Goal: Task Accomplishment & Management: Manage account settings

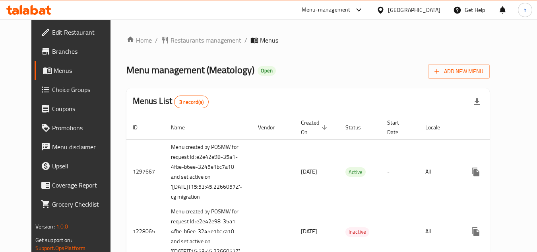
click at [52, 91] on span "Choice Groups" at bounding box center [83, 90] width 63 height 10
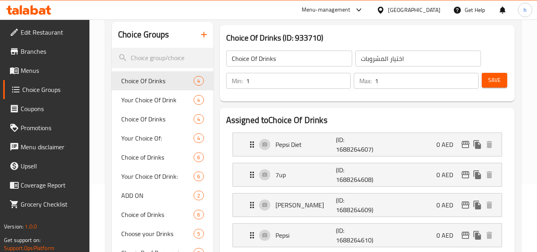
scroll to position [80, 0]
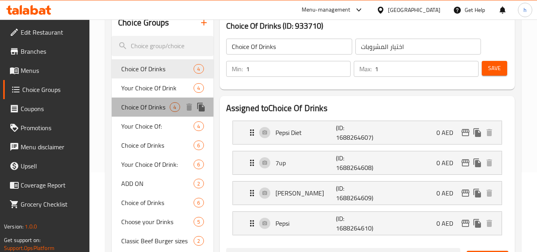
click at [143, 107] on span "Choice Of Drinks" at bounding box center [145, 107] width 49 height 10
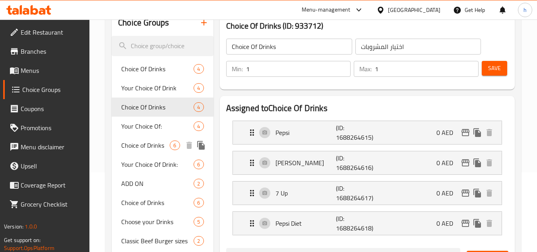
click at [141, 145] on span "Choice of Drinks" at bounding box center [145, 145] width 49 height 10
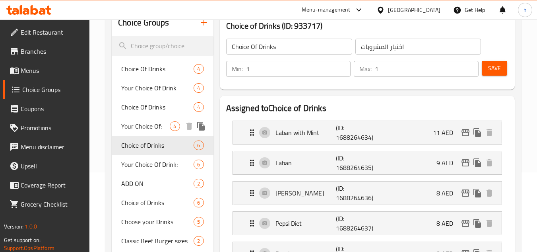
type input "Choice of Drinks"
type input "خيار من مشروبات"
type input "0"
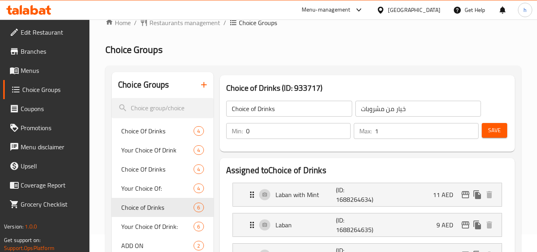
scroll to position [0, 0]
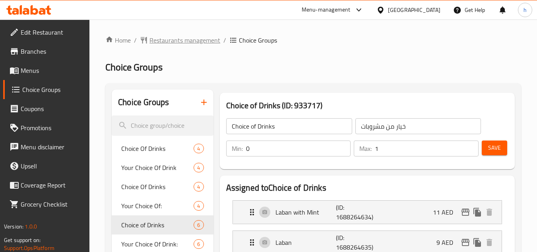
click at [160, 38] on span "Restaurants management" at bounding box center [185, 40] width 71 height 10
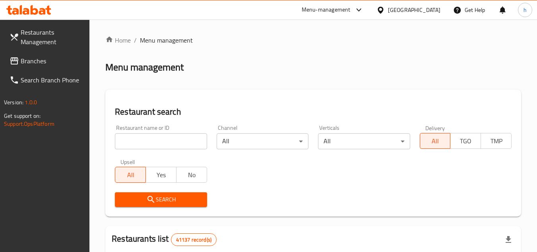
click at [56, 61] on span "Branches" at bounding box center [52, 61] width 63 height 10
